Goal: Navigation & Orientation: Find specific page/section

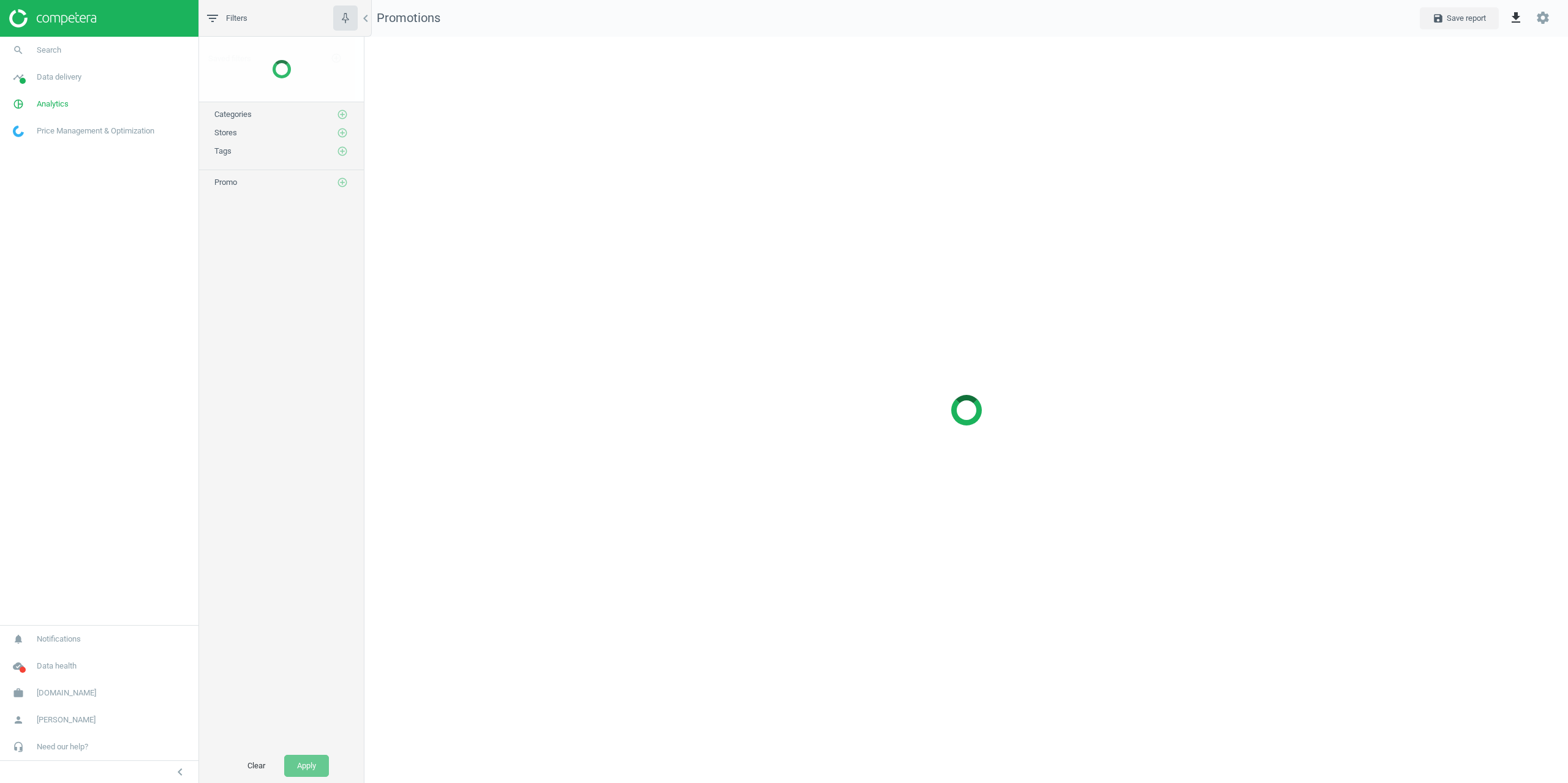
scroll to position [766, 1223]
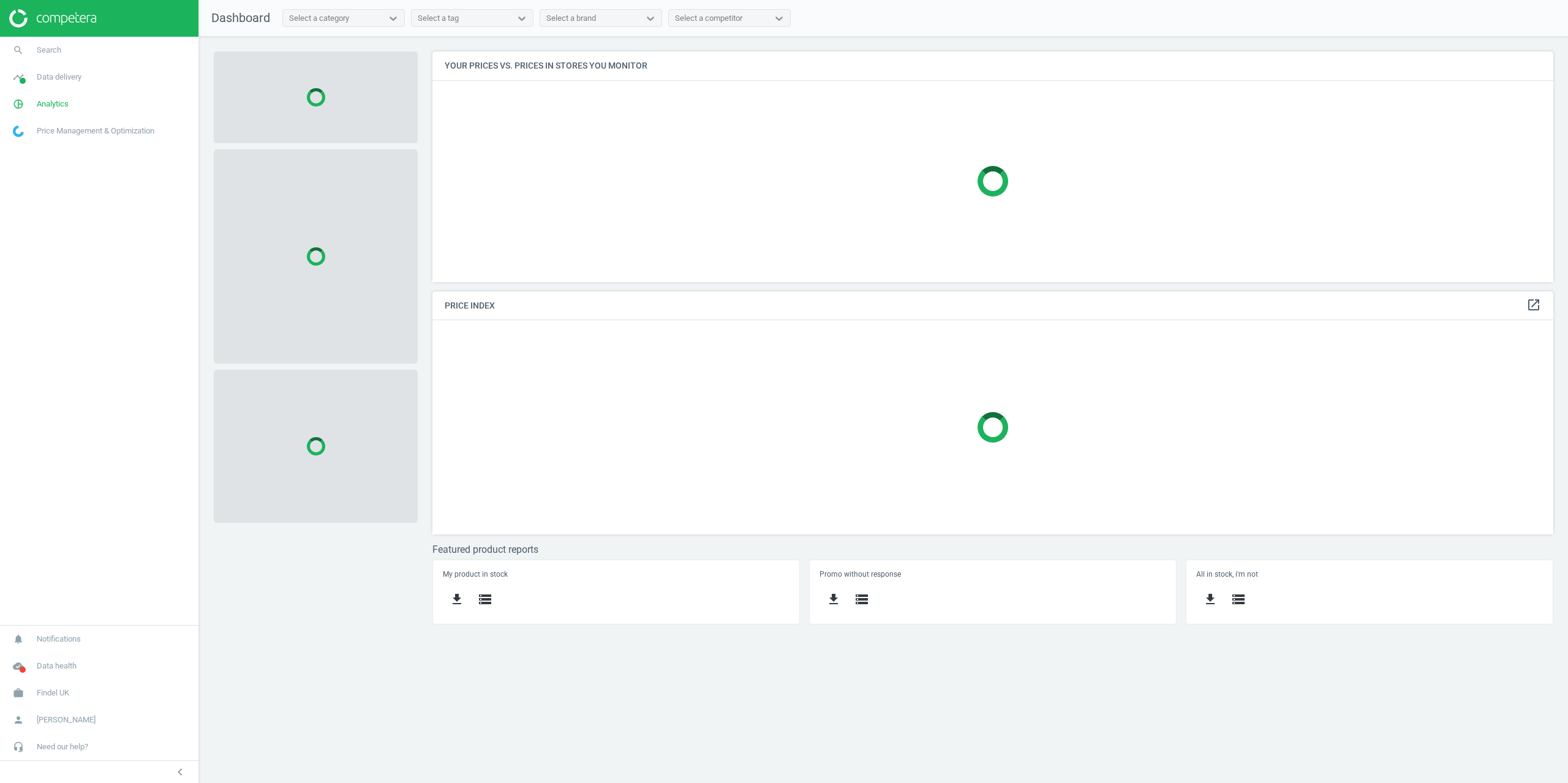
scroll to position [249, 1140]
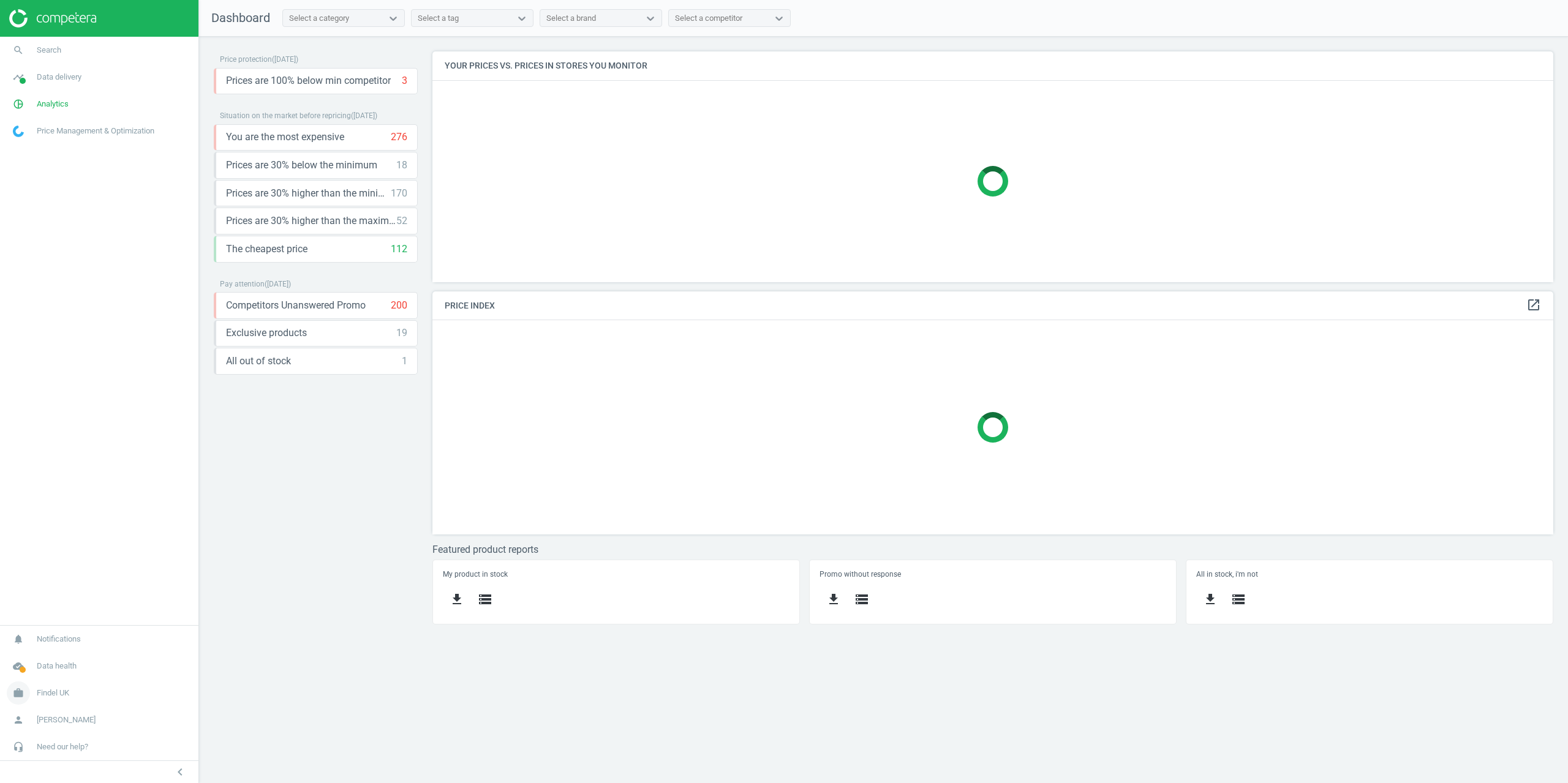
click at [64, 691] on span "Findel UK" at bounding box center [52, 693] width 32 height 11
click at [45, 680] on span "Campaign settings" at bounding box center [43, 676] width 60 height 10
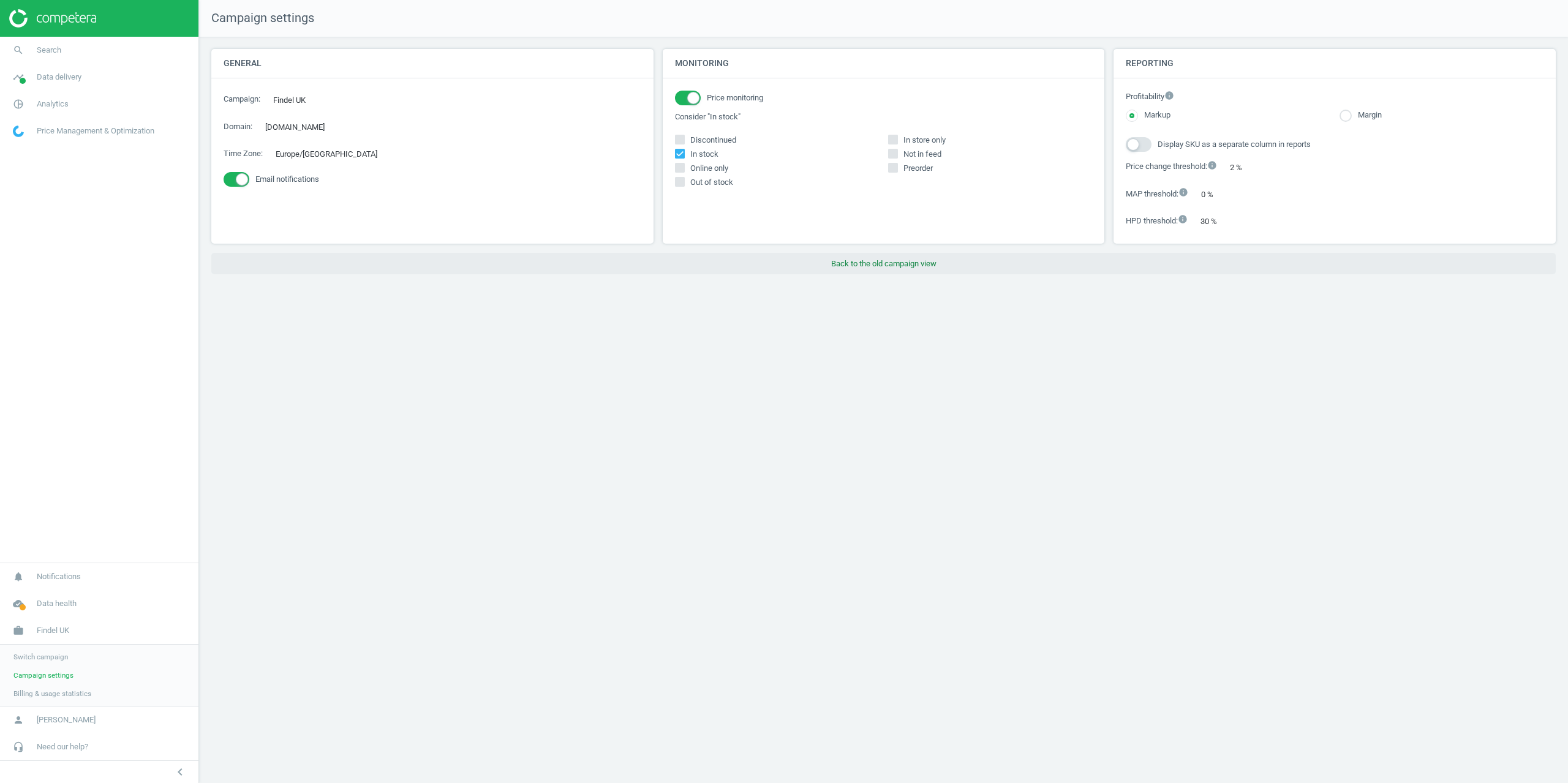
click at [891, 274] on button "Back to the old campaign view" at bounding box center [884, 263] width 1344 height 22
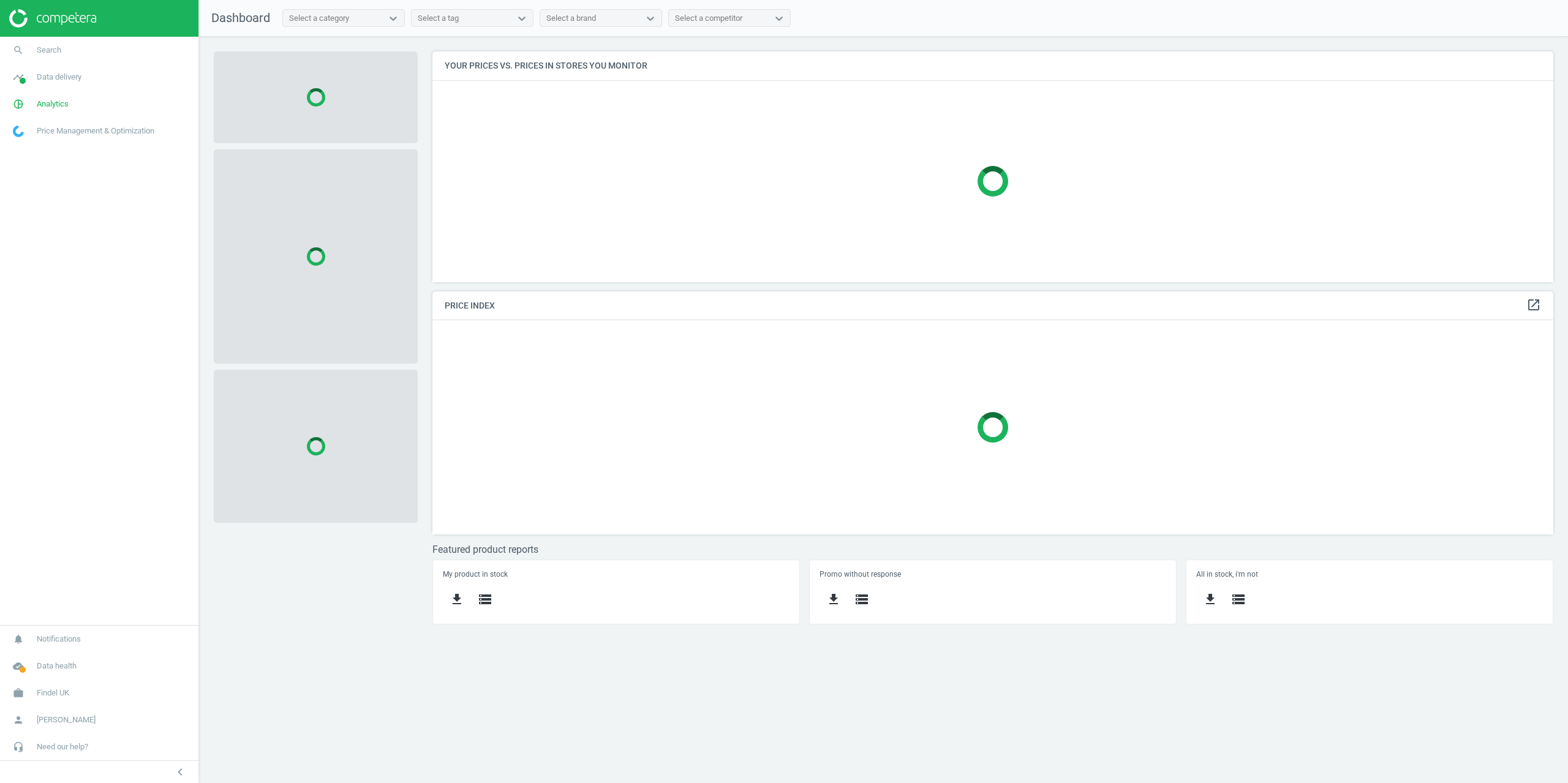
scroll to position [249, 1140]
click at [48, 112] on link "pie_chart_outlined Analytics" at bounding box center [99, 104] width 198 height 27
click at [58, 73] on span "Data delivery" at bounding box center [59, 77] width 45 height 11
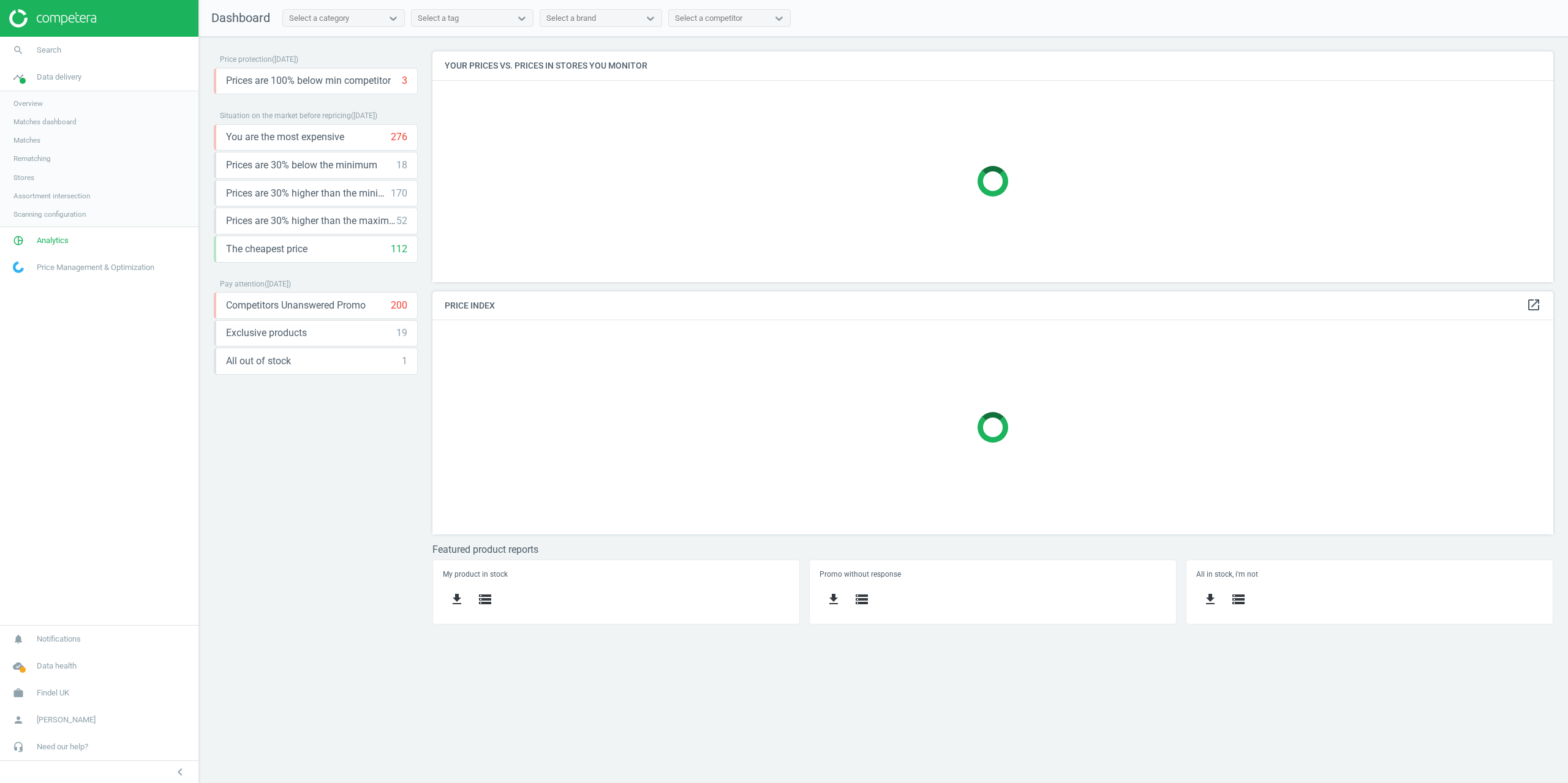
click at [25, 179] on span "Stores" at bounding box center [24, 177] width 21 height 10
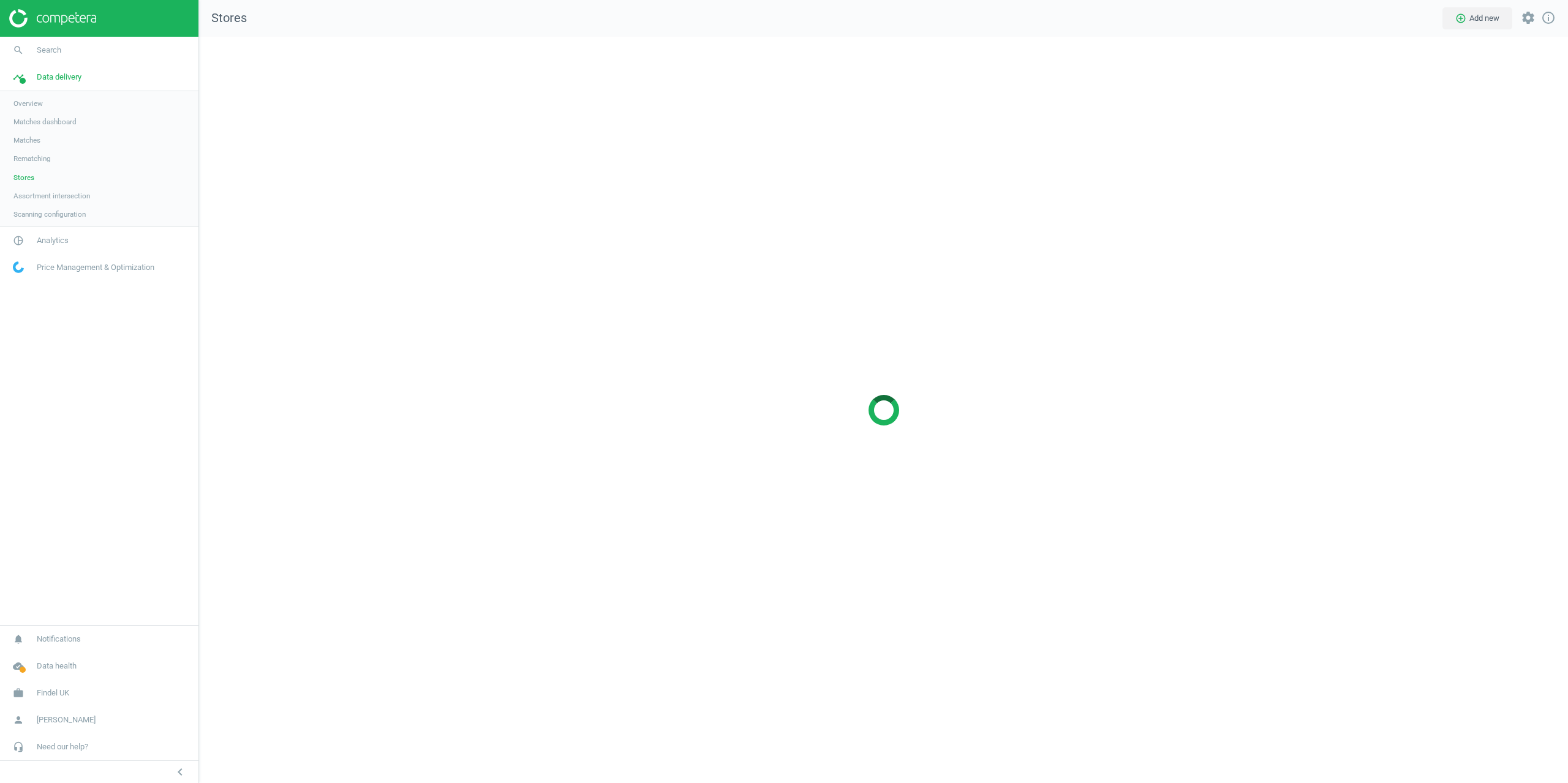
scroll to position [766, 1388]
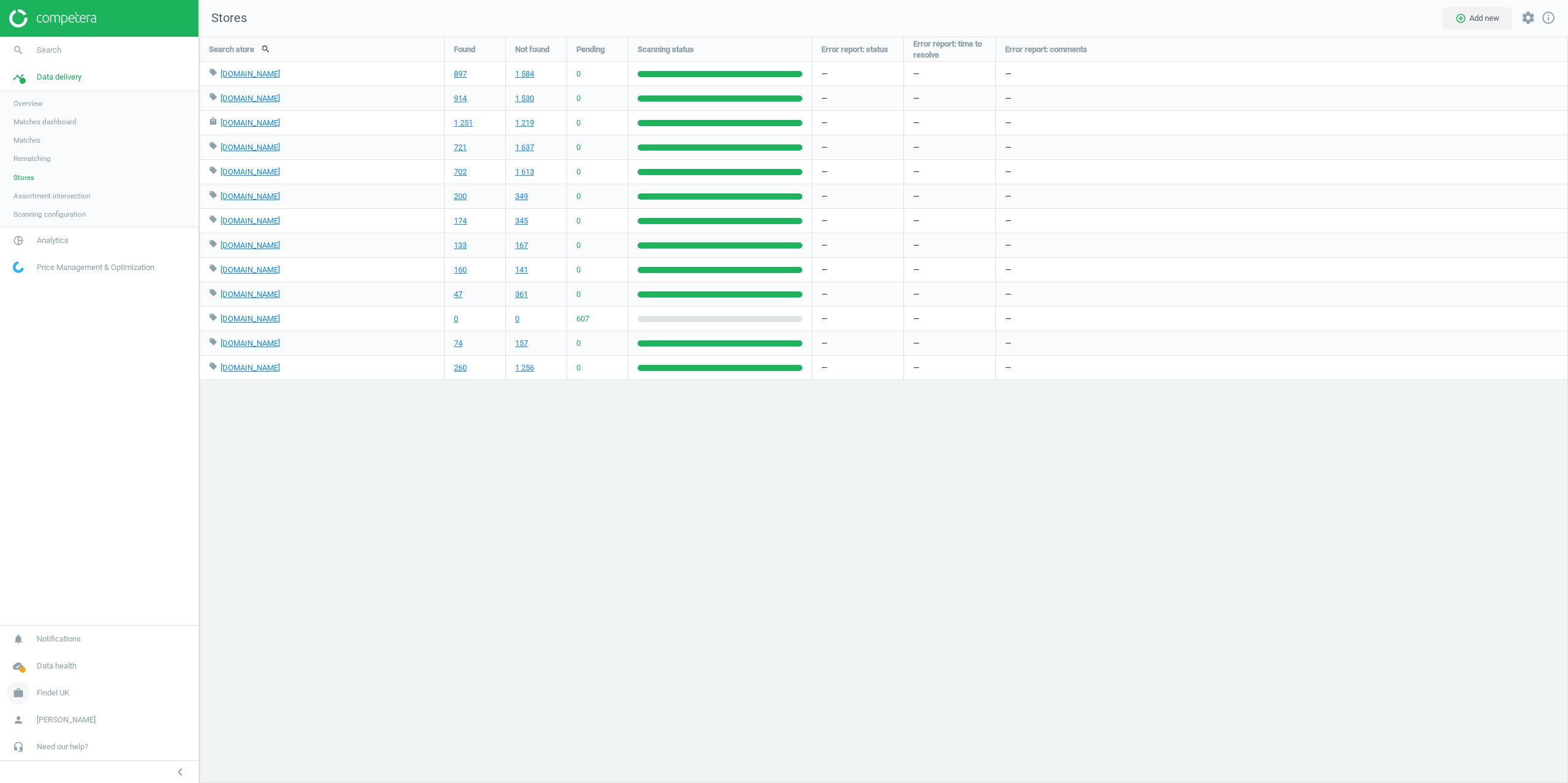
click at [52, 691] on span "Findel UK" at bounding box center [52, 693] width 32 height 11
click at [50, 678] on span "Campaign settings" at bounding box center [43, 675] width 60 height 10
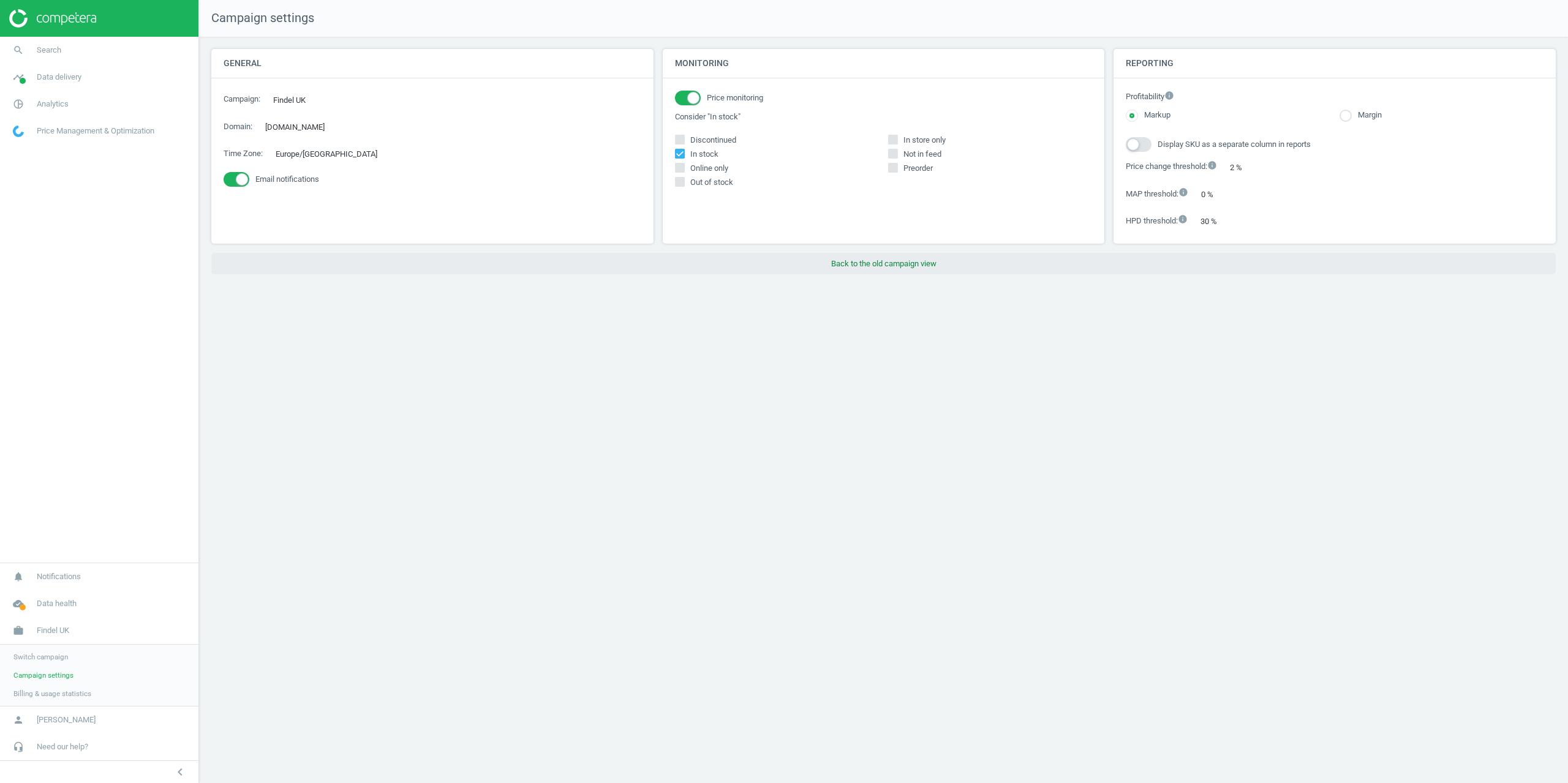
click at [871, 267] on button "Back to the old campaign view" at bounding box center [884, 263] width 1344 height 22
